Goal: Check status: Check status

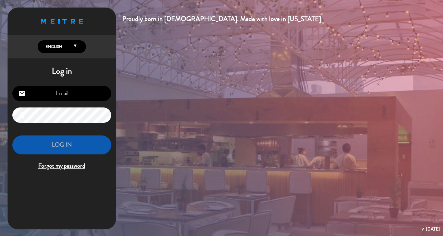
type input "[EMAIL_ADDRESS][DOMAIN_NAME]"
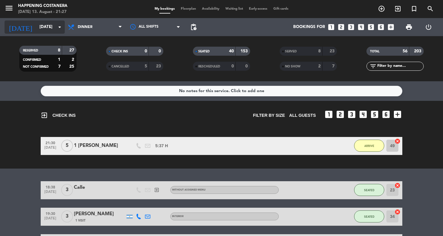
click at [50, 27] on input "[DATE]" at bounding box center [63, 27] width 54 height 11
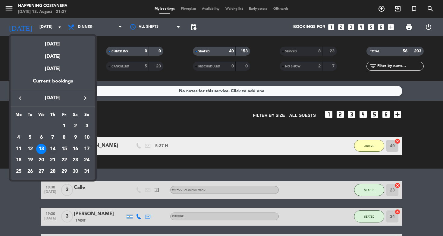
click at [53, 150] on div "14" at bounding box center [53, 149] width 10 height 10
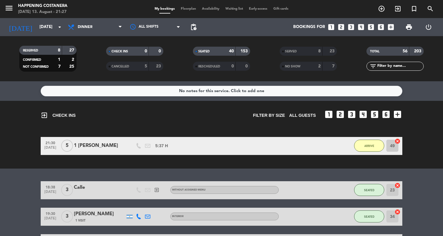
type input "[DATE]"
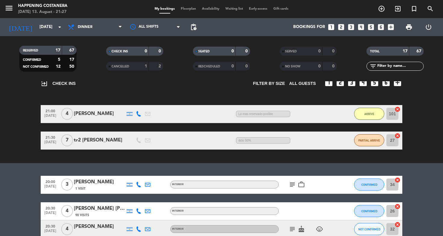
scroll to position [33, 0]
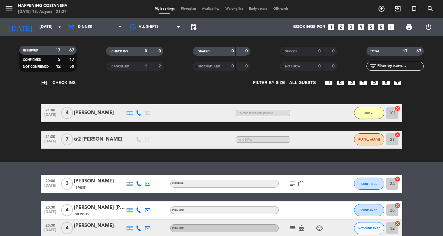
click at [293, 183] on icon "subject" at bounding box center [292, 183] width 7 height 7
click at [300, 185] on icon "work_outline" at bounding box center [301, 183] width 7 height 7
click at [26, 172] on div "No notes for this service. Click to add one exit_to_app CHECK INS Filter by siz…" at bounding box center [221, 158] width 443 height 155
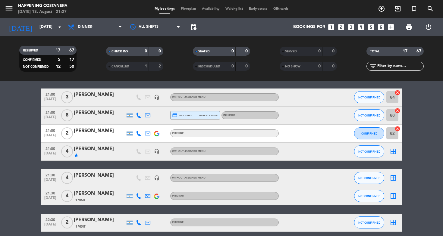
scroll to position [245, 0]
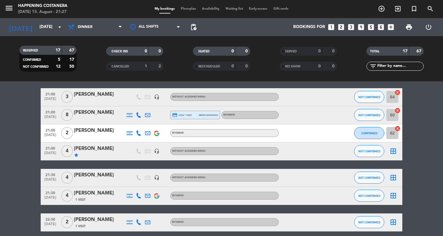
click at [156, 150] on icon "headset_mic" at bounding box center [156, 151] width 5 height 5
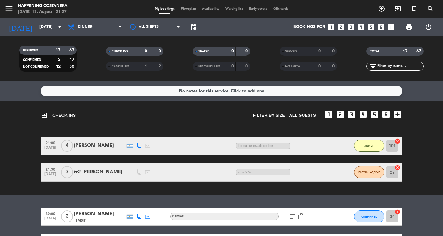
scroll to position [0, 0]
click at [11, 9] on icon "menu" at bounding box center [9, 8] width 9 height 9
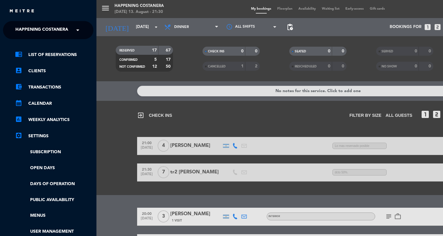
click at [101, 8] on div "menu Happening Costanera [DATE] 13. August - 21:30 My bookings Floorplan Availa…" at bounding box center [317, 118] width 443 height 236
